Goal: Task Accomplishment & Management: Use online tool/utility

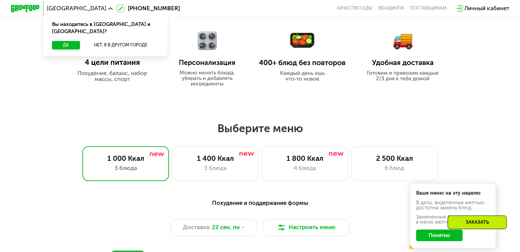
scroll to position [351, 0]
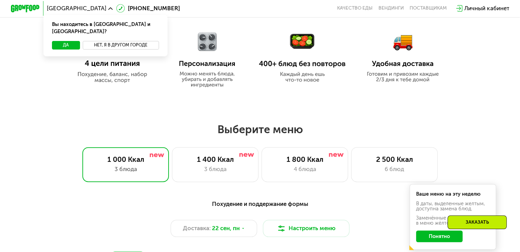
click at [104, 41] on button "Нет, я в другом городе" at bounding box center [121, 45] width 76 height 9
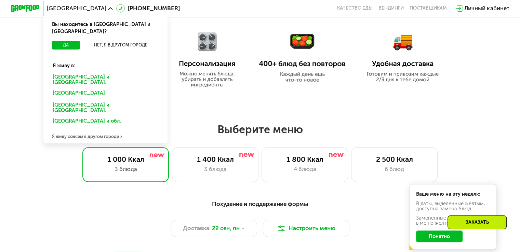
click at [72, 73] on div "[GEOGRAPHIC_DATA] и [GEOGRAPHIC_DATA]." at bounding box center [104, 79] width 115 height 15
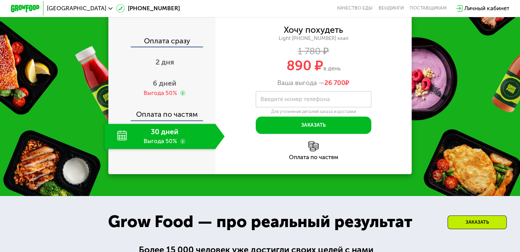
scroll to position [835, 0]
